Goal: Task Accomplishment & Management: Complete application form

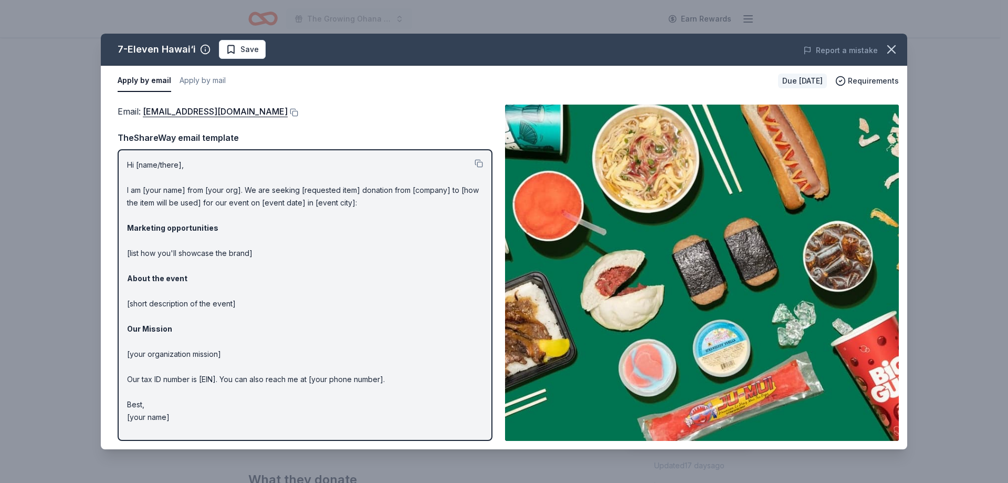
scroll to position [315, 0]
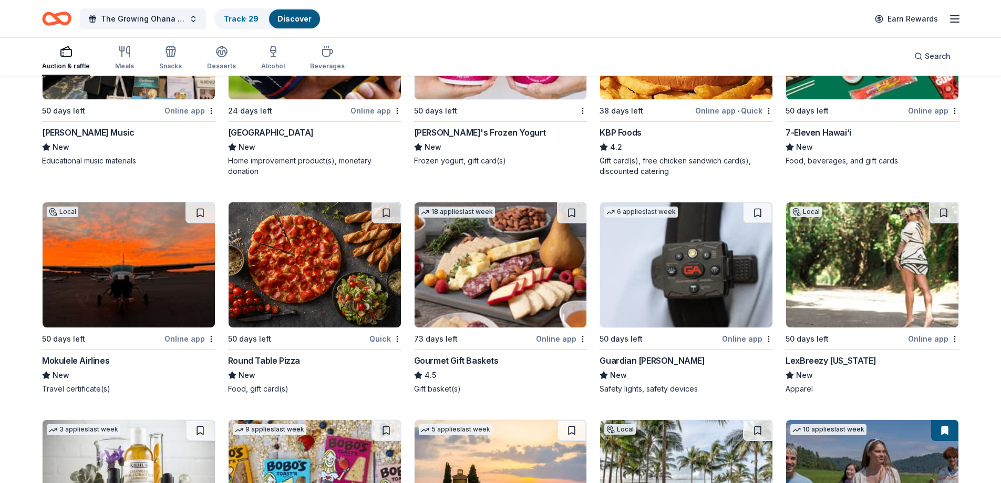
scroll to position [578, 0]
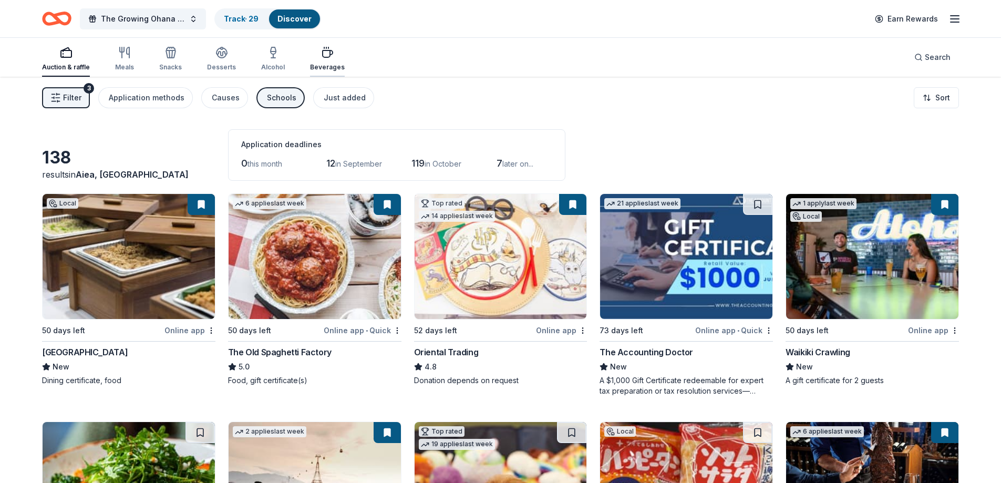
click at [323, 62] on div "Beverages" at bounding box center [327, 58] width 35 height 25
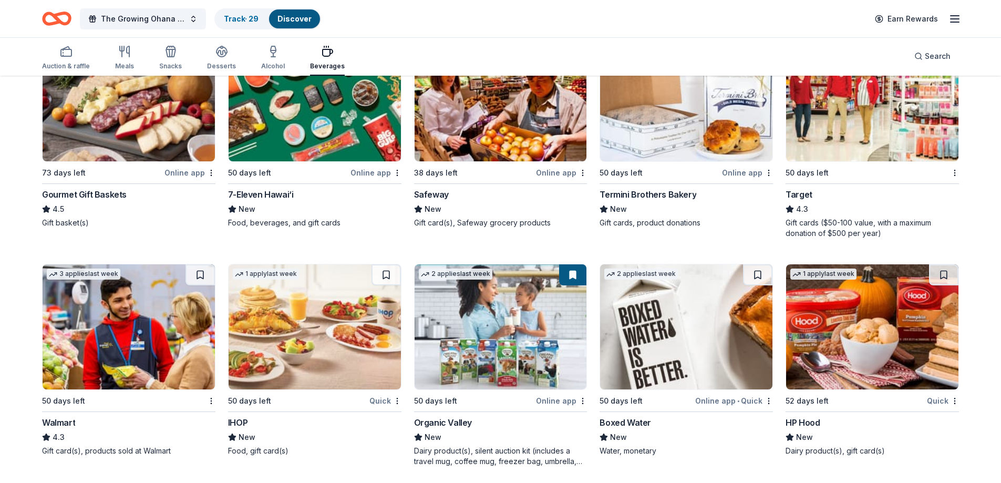
scroll to position [162, 0]
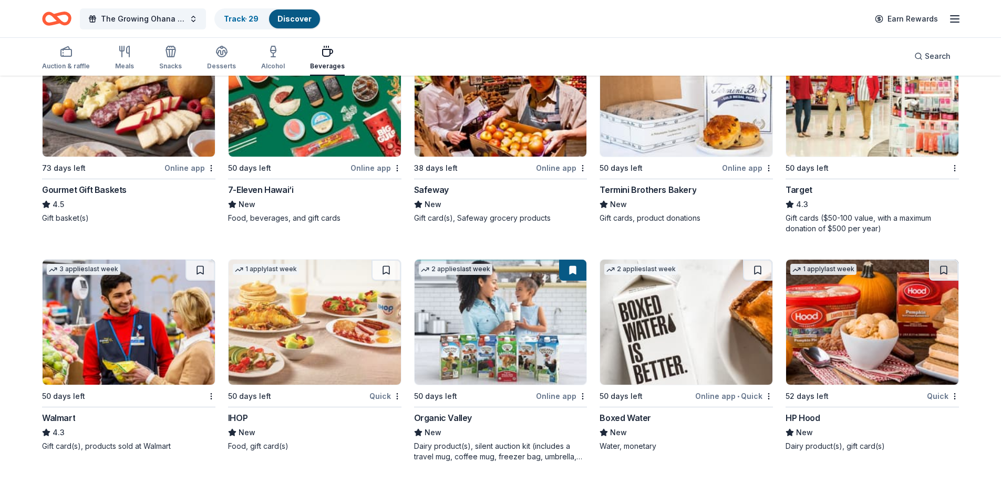
click at [696, 324] on img at bounding box center [686, 321] width 172 height 125
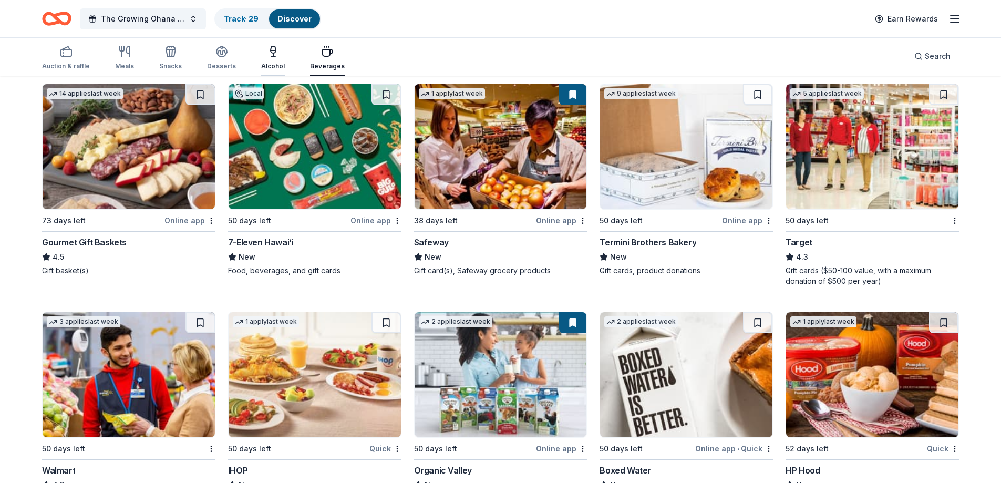
click at [273, 51] on icon "button" at bounding box center [273, 51] width 13 height 13
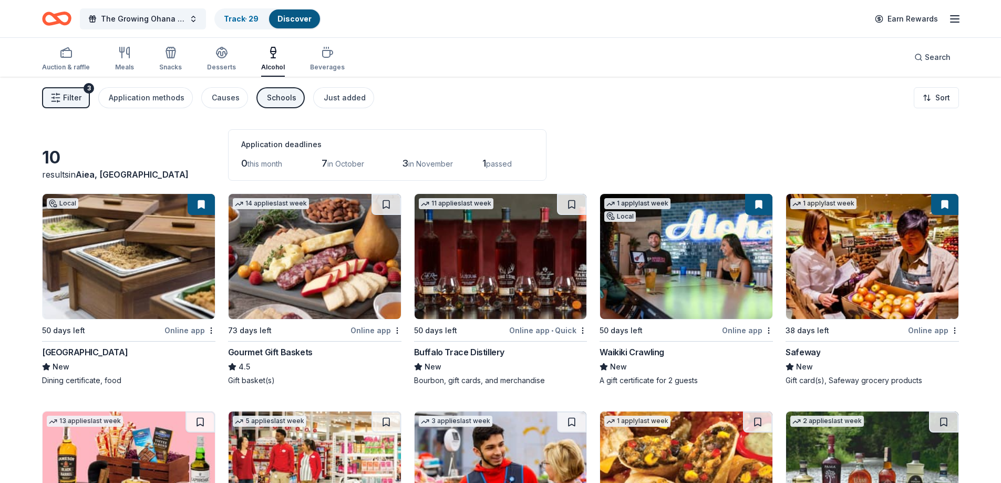
click at [524, 278] on img at bounding box center [500, 256] width 172 height 125
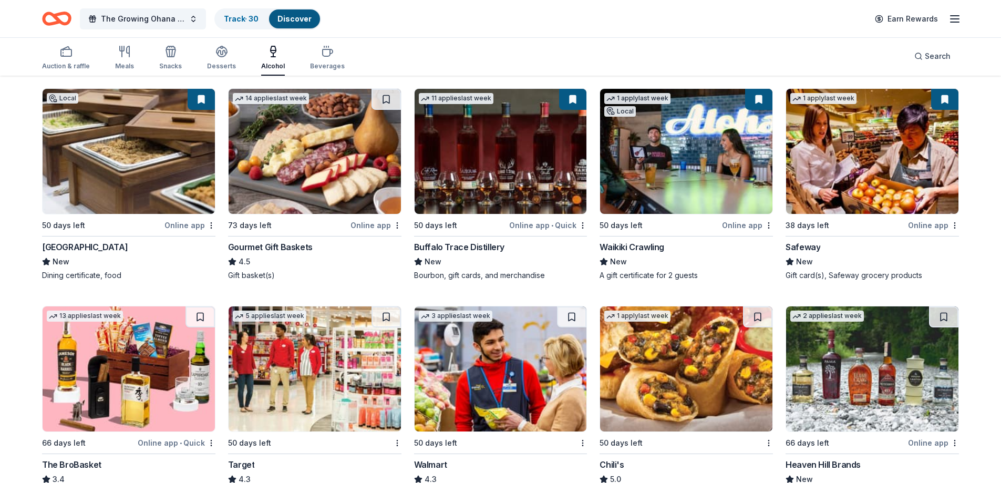
scroll to position [152, 0]
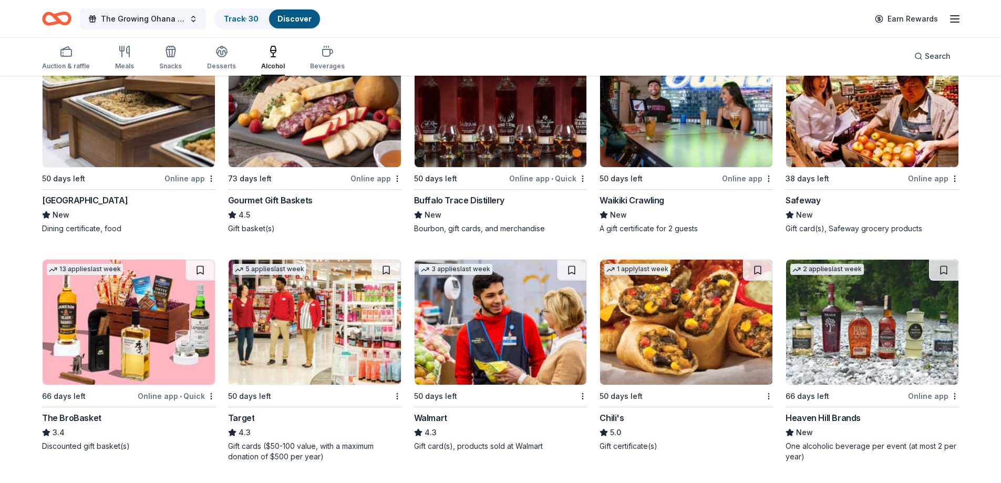
click at [131, 313] on img at bounding box center [129, 321] width 172 height 125
click at [222, 61] on div "Desserts" at bounding box center [221, 57] width 29 height 25
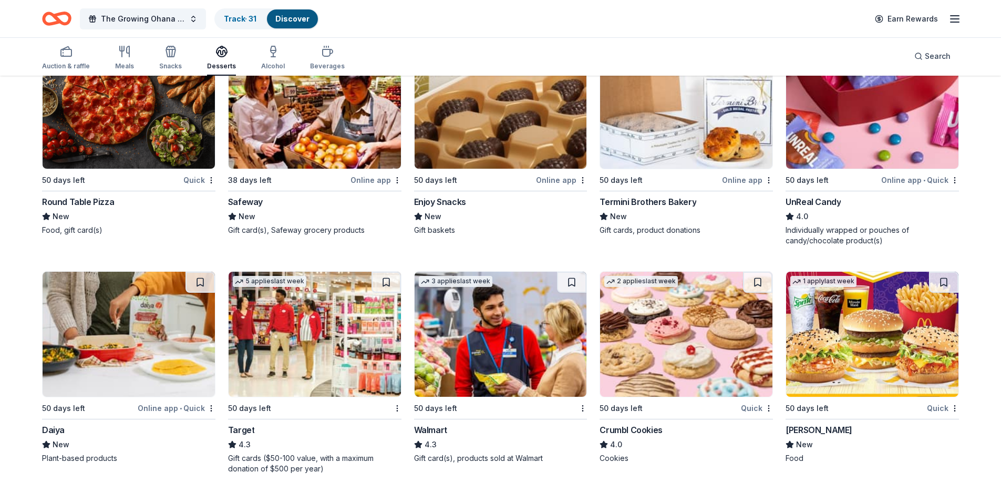
scroll to position [525, 0]
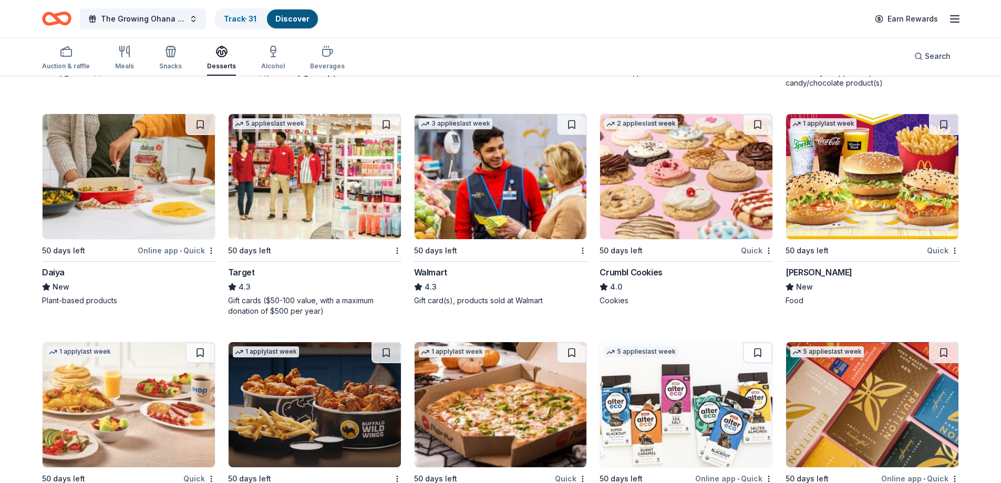
click at [908, 223] on img at bounding box center [872, 176] width 172 height 125
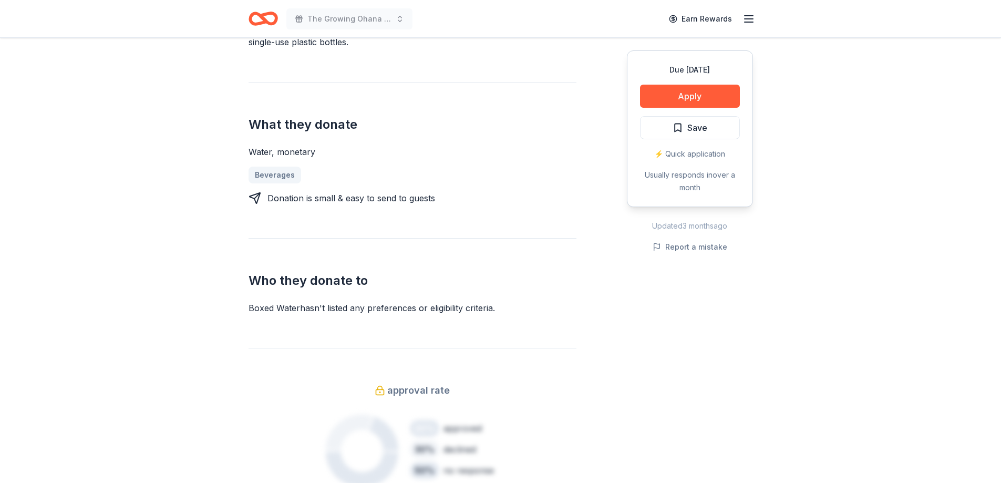
scroll to position [105, 0]
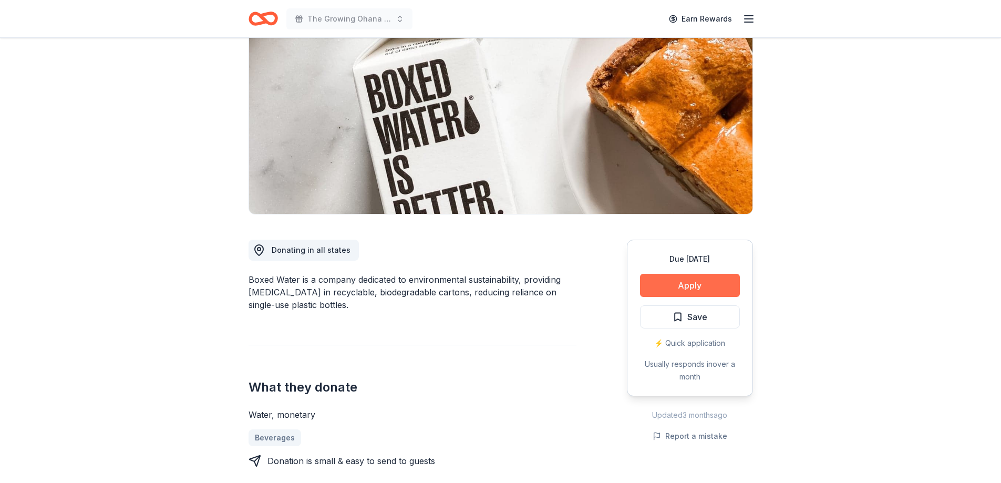
click at [701, 286] on button "Apply" at bounding box center [690, 285] width 100 height 23
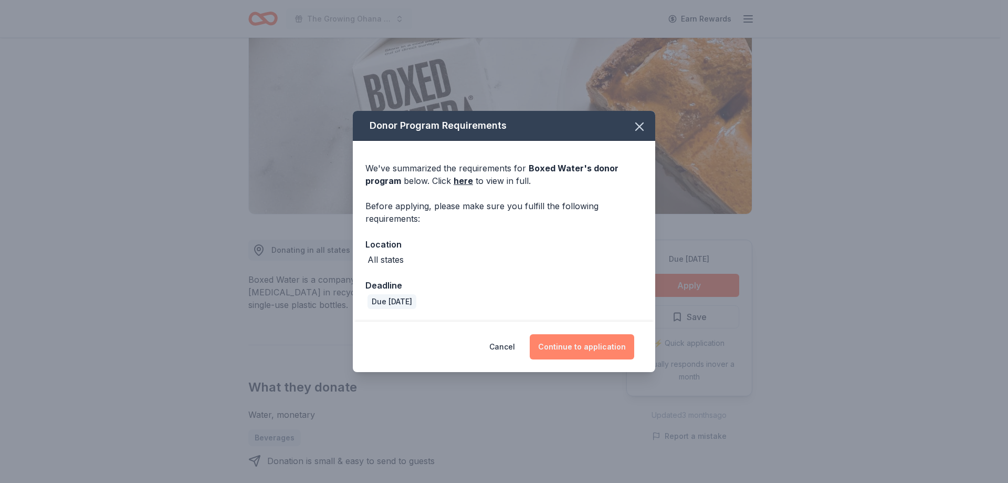
click at [574, 345] on button "Continue to application" at bounding box center [582, 346] width 105 height 25
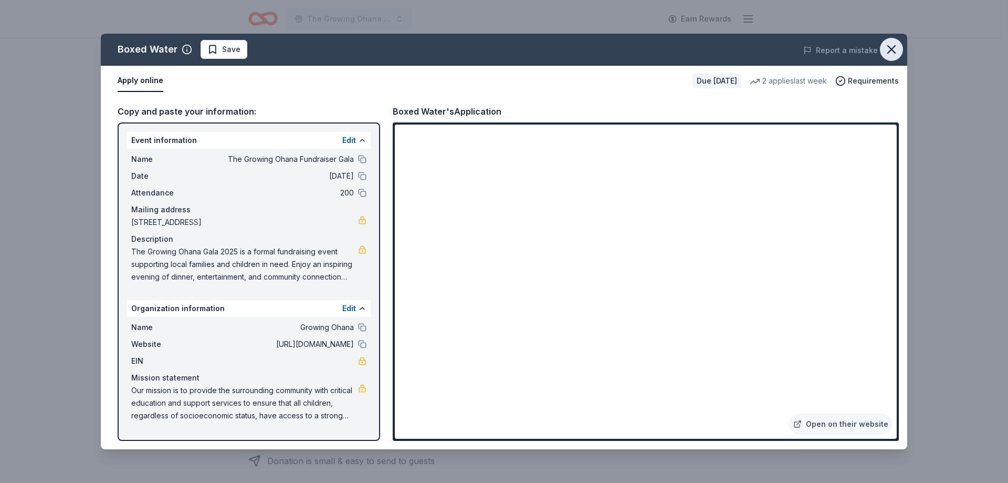
click at [895, 50] on icon "button" at bounding box center [891, 49] width 15 height 15
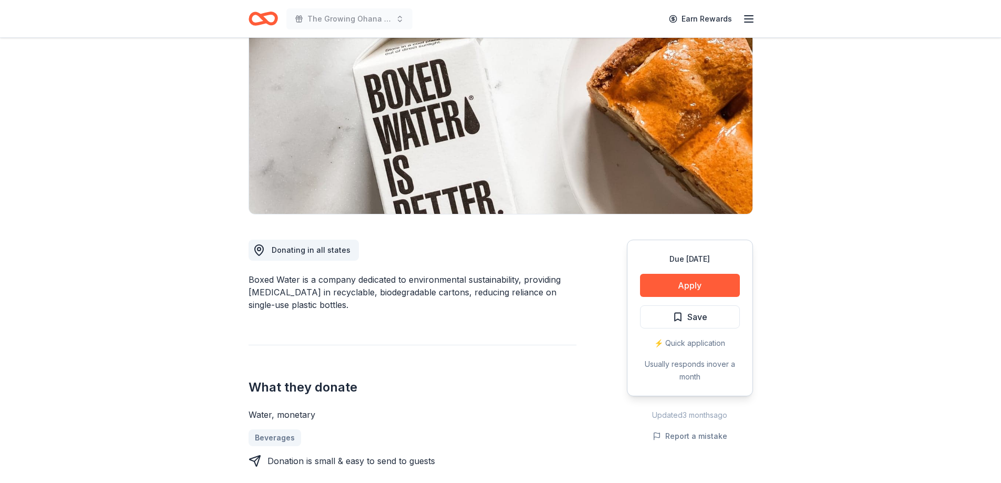
scroll to position [0, 0]
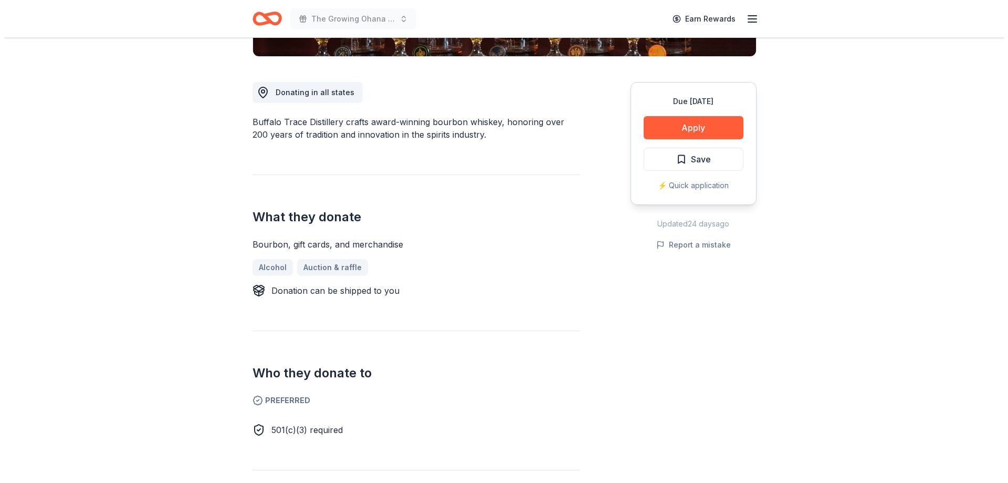
scroll to position [105, 0]
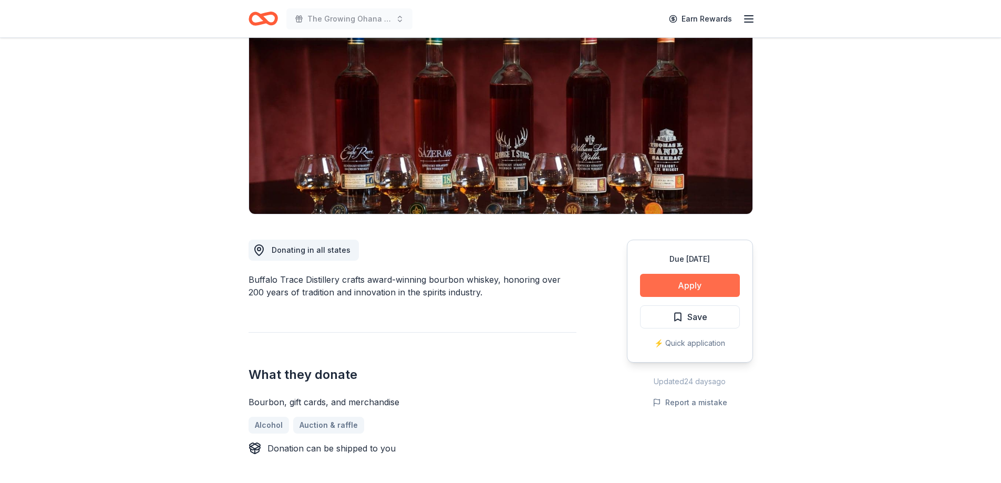
click at [720, 284] on button "Apply" at bounding box center [690, 285] width 100 height 23
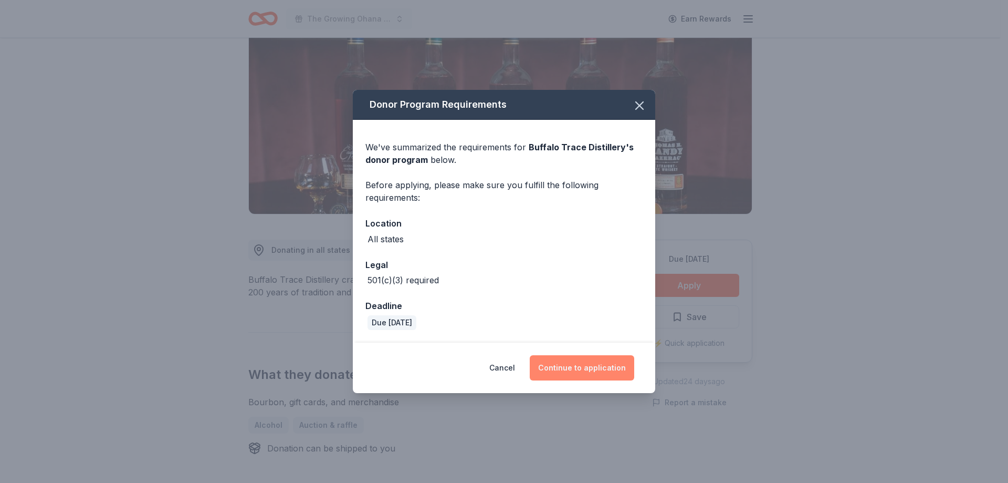
click at [599, 364] on button "Continue to application" at bounding box center [582, 367] width 105 height 25
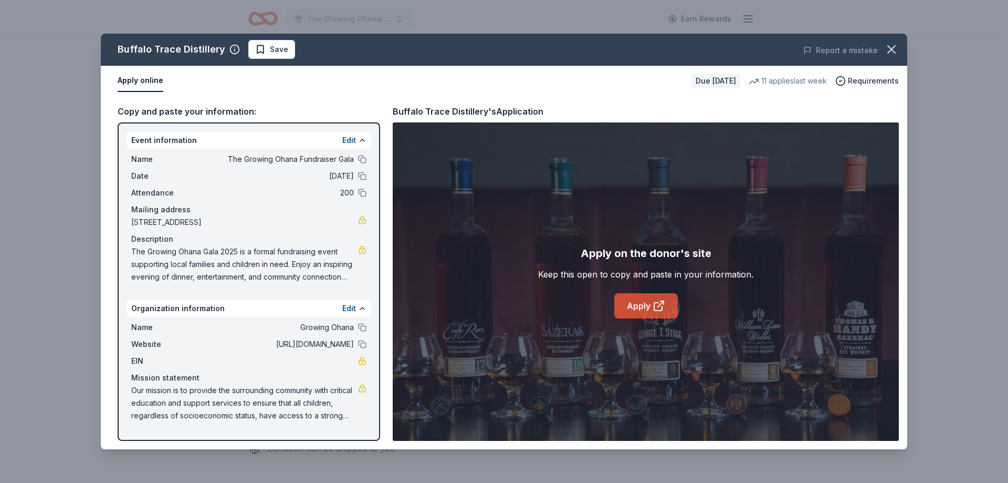
click at [659, 303] on icon at bounding box center [659, 305] width 13 height 13
click at [271, 47] on span "Save" at bounding box center [279, 49] width 18 height 13
click at [299, 49] on html "The Growing Ohana Fundraiser Gala Earn Rewards Due in 50 days Share Buffalo Tra…" at bounding box center [504, 136] width 1008 height 483
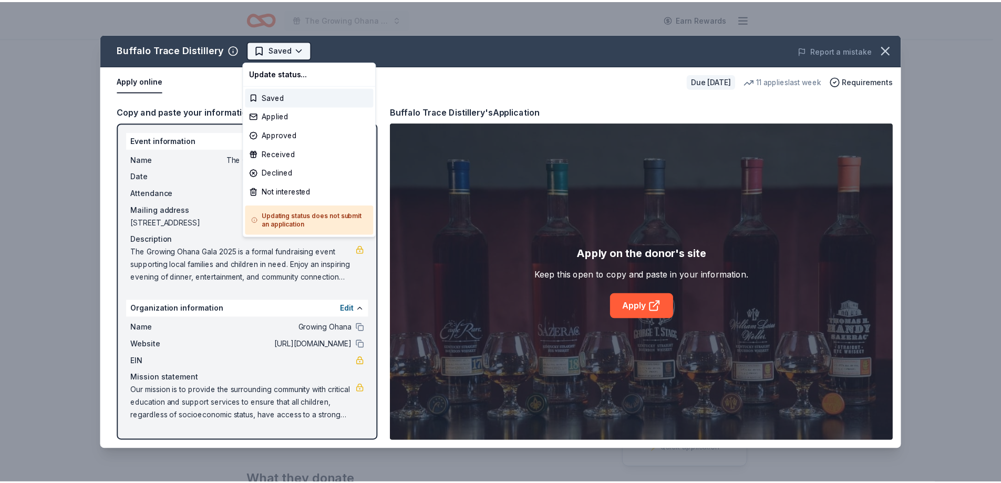
scroll to position [0, 0]
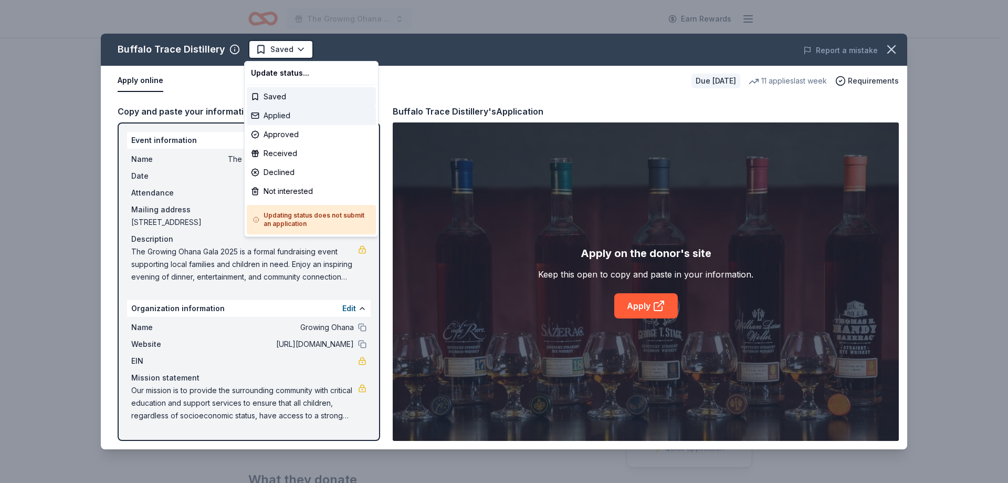
click at [281, 114] on div "Applied" at bounding box center [311, 115] width 129 height 19
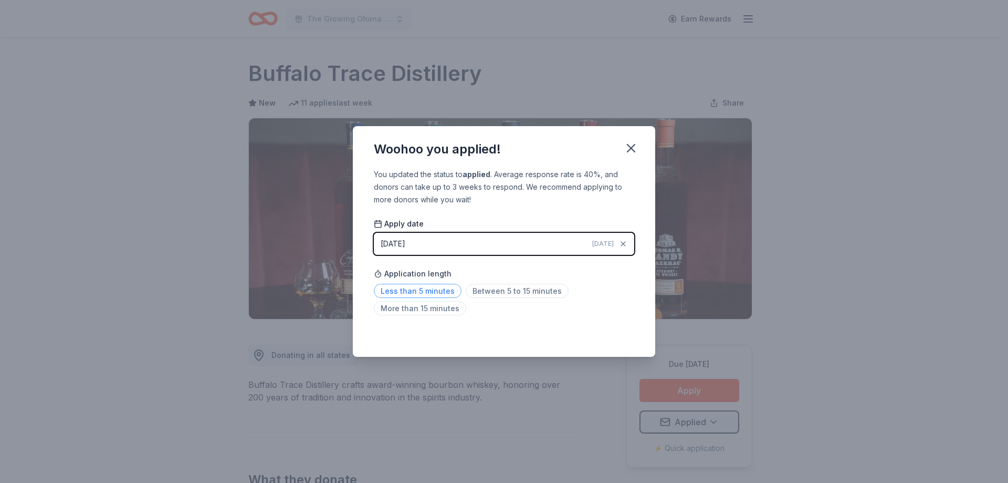
click at [424, 289] on span "Less than 5 minutes" at bounding box center [418, 291] width 88 height 14
click at [633, 152] on icon "button" at bounding box center [631, 148] width 15 height 15
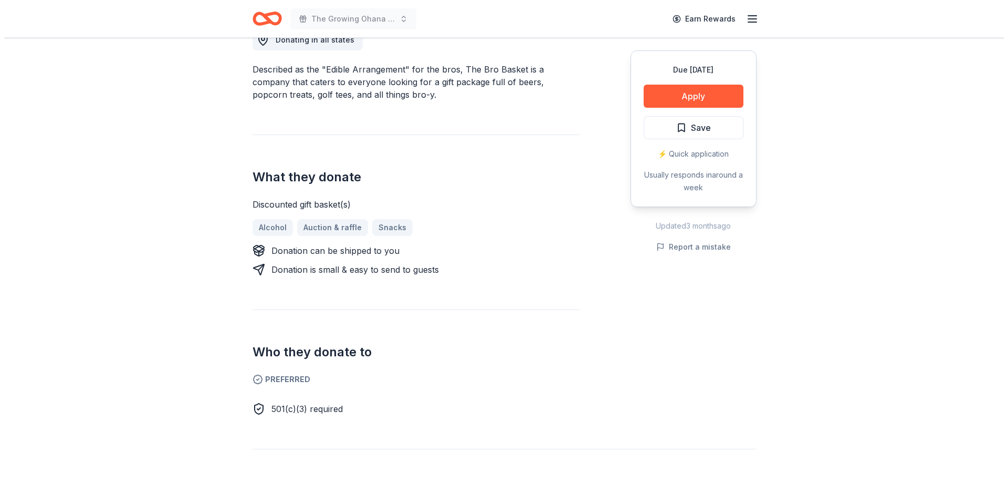
scroll to position [158, 0]
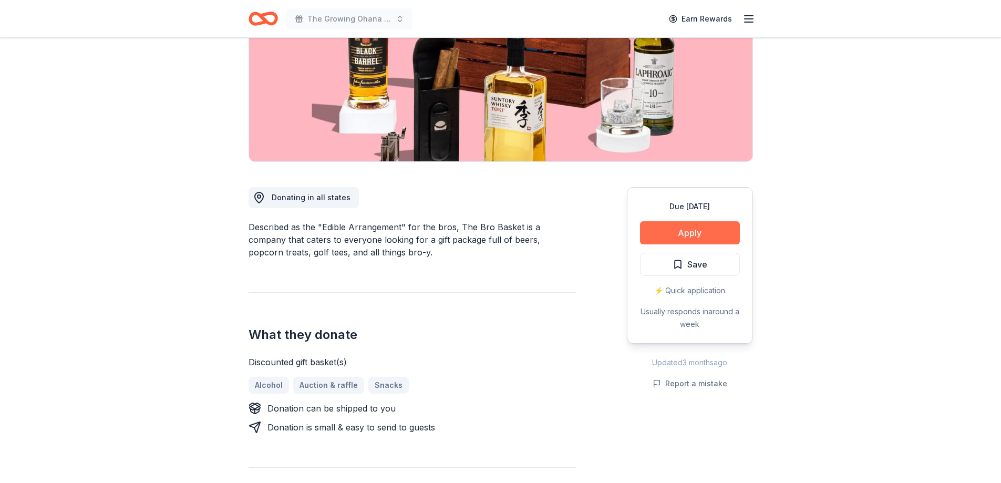
click at [675, 225] on button "Apply" at bounding box center [690, 232] width 100 height 23
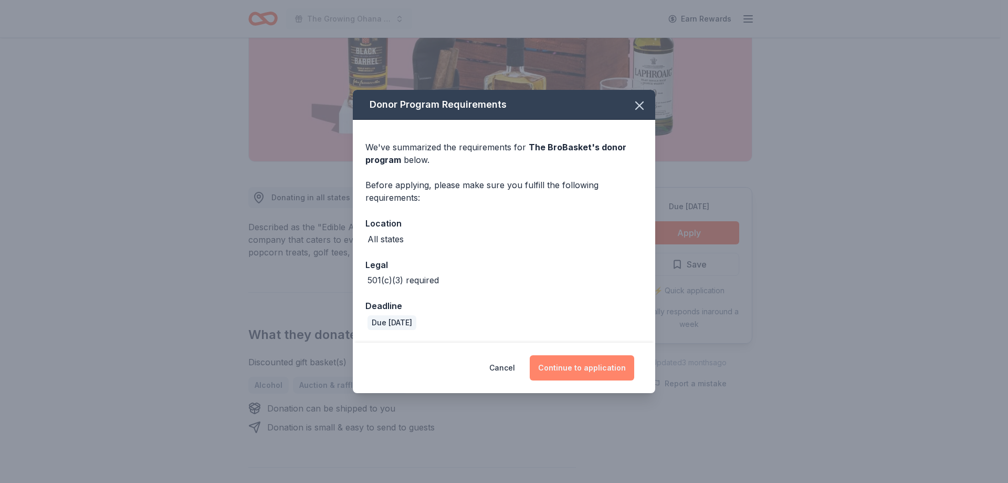
click at [598, 374] on button "Continue to application" at bounding box center [582, 367] width 105 height 25
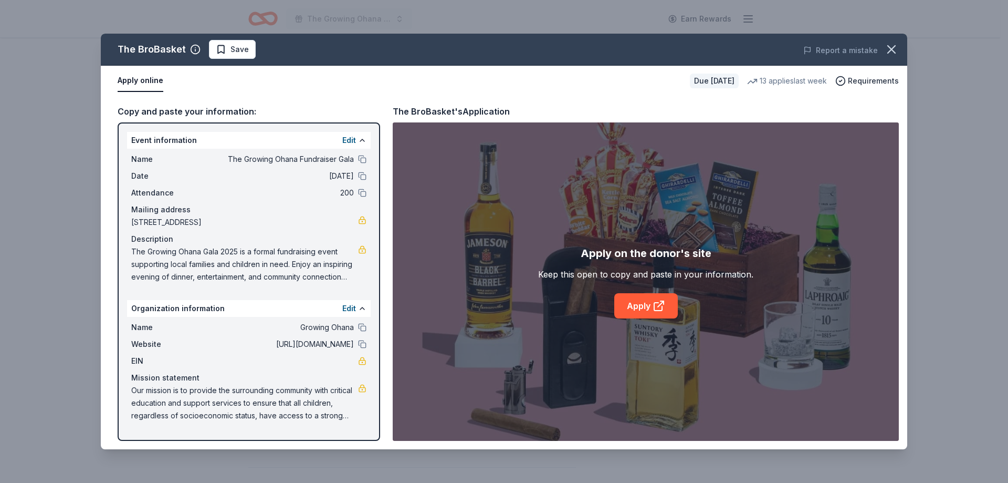
click at [590, 363] on div "Apply on the donor's site Keep this open to copy and paste in your information.…" at bounding box center [646, 281] width 506 height 318
click at [621, 306] on link "Apply" at bounding box center [646, 305] width 64 height 25
click at [243, 52] on span "Save" at bounding box center [240, 49] width 18 height 13
click at [254, 48] on html "The Growing Ohana Fundraiser Gala Earn Rewards Due in 66 days Share The BroBask…" at bounding box center [504, 83] width 1008 height 483
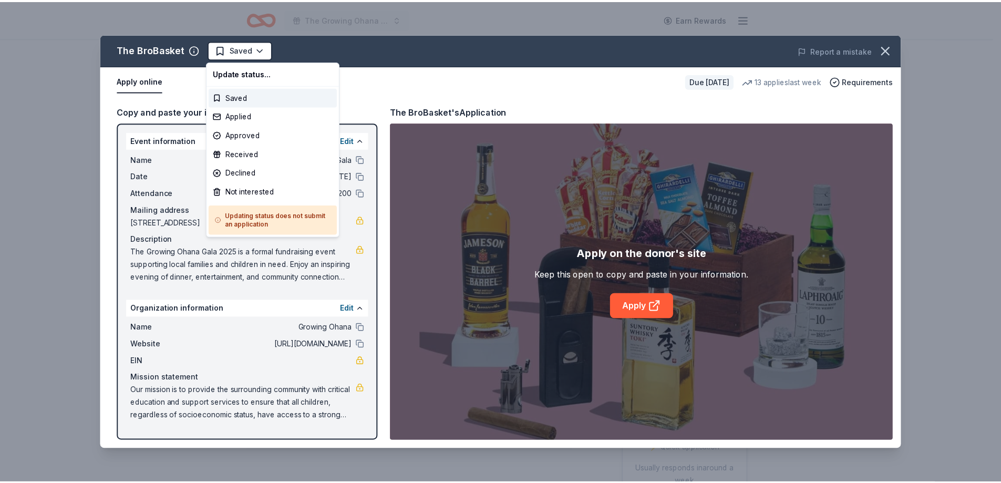
scroll to position [0, 0]
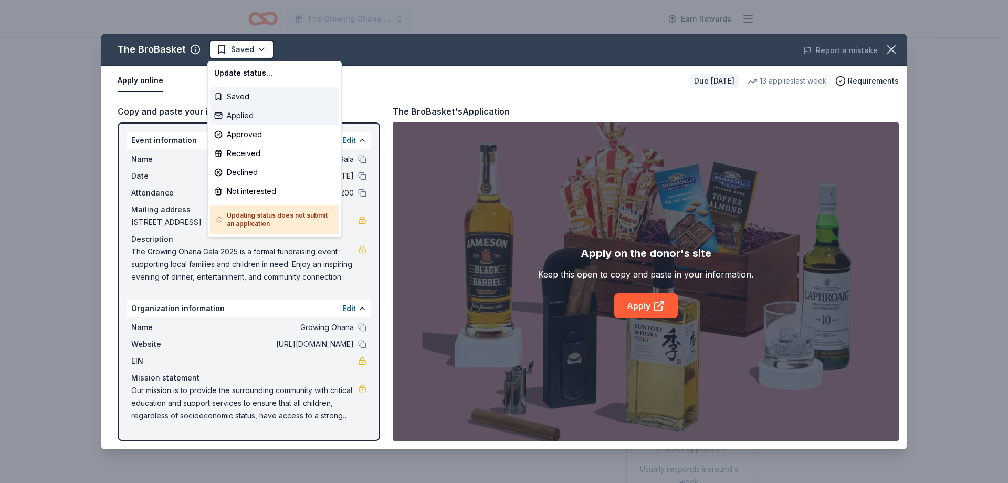
click at [233, 117] on div "Applied" at bounding box center [274, 115] width 129 height 19
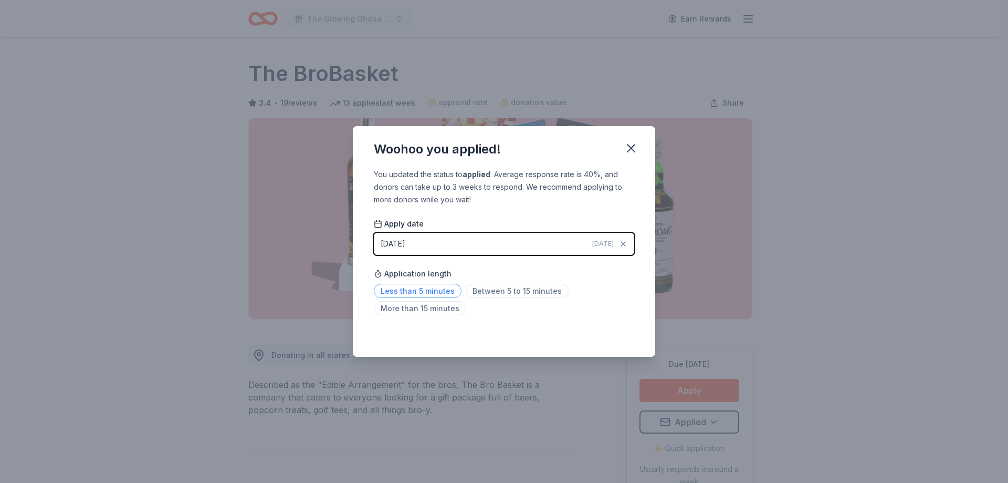
click at [432, 289] on span "Less than 5 minutes" at bounding box center [418, 291] width 88 height 14
click at [630, 148] on icon "button" at bounding box center [631, 148] width 15 height 15
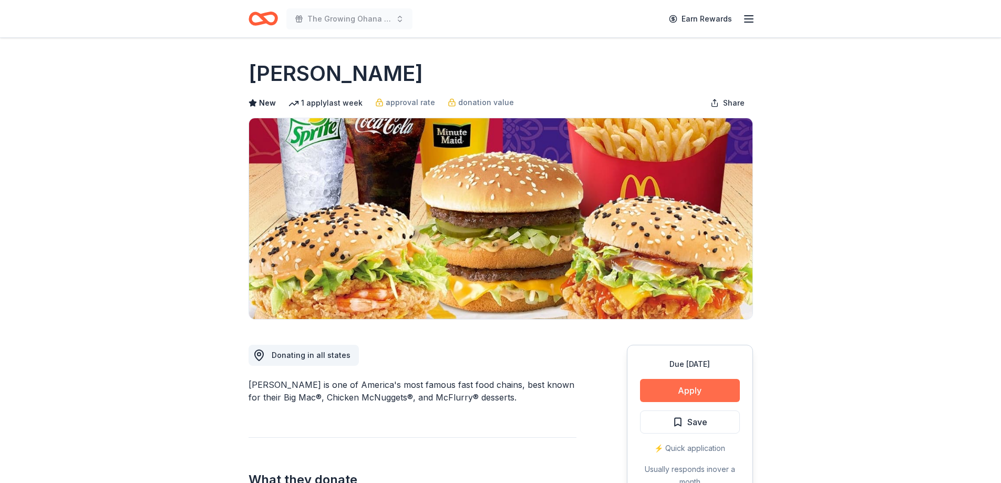
click at [665, 389] on button "Apply" at bounding box center [690, 390] width 100 height 23
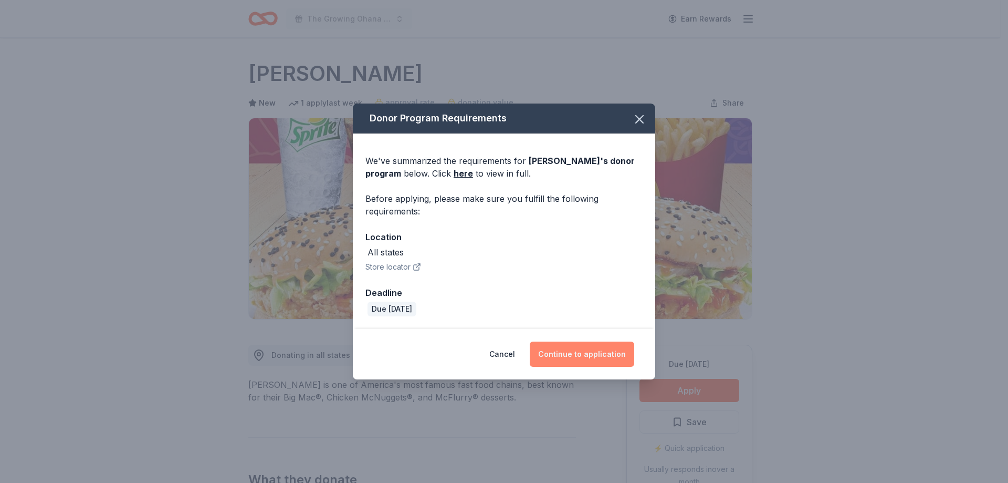
click at [588, 353] on button "Continue to application" at bounding box center [582, 353] width 105 height 25
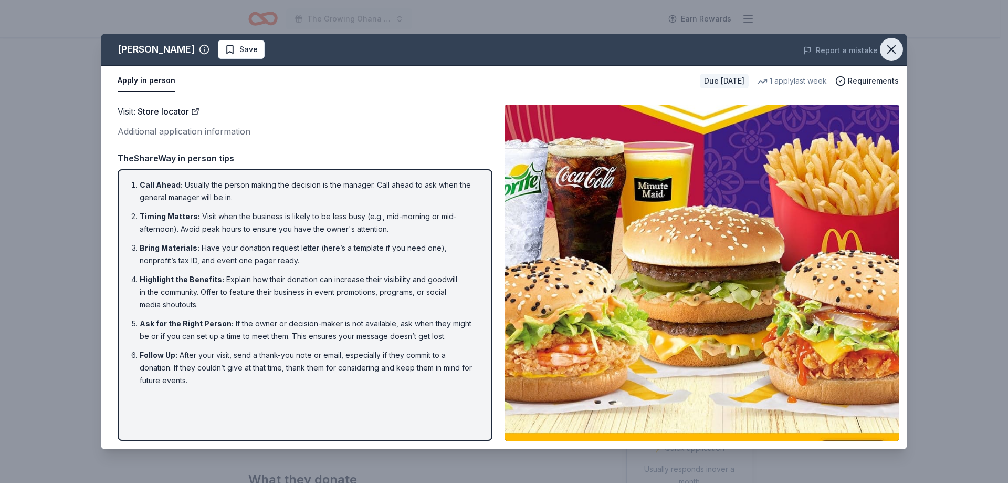
click at [895, 48] on icon "button" at bounding box center [891, 49] width 15 height 15
